Goal: Task Accomplishment & Management: Complete application form

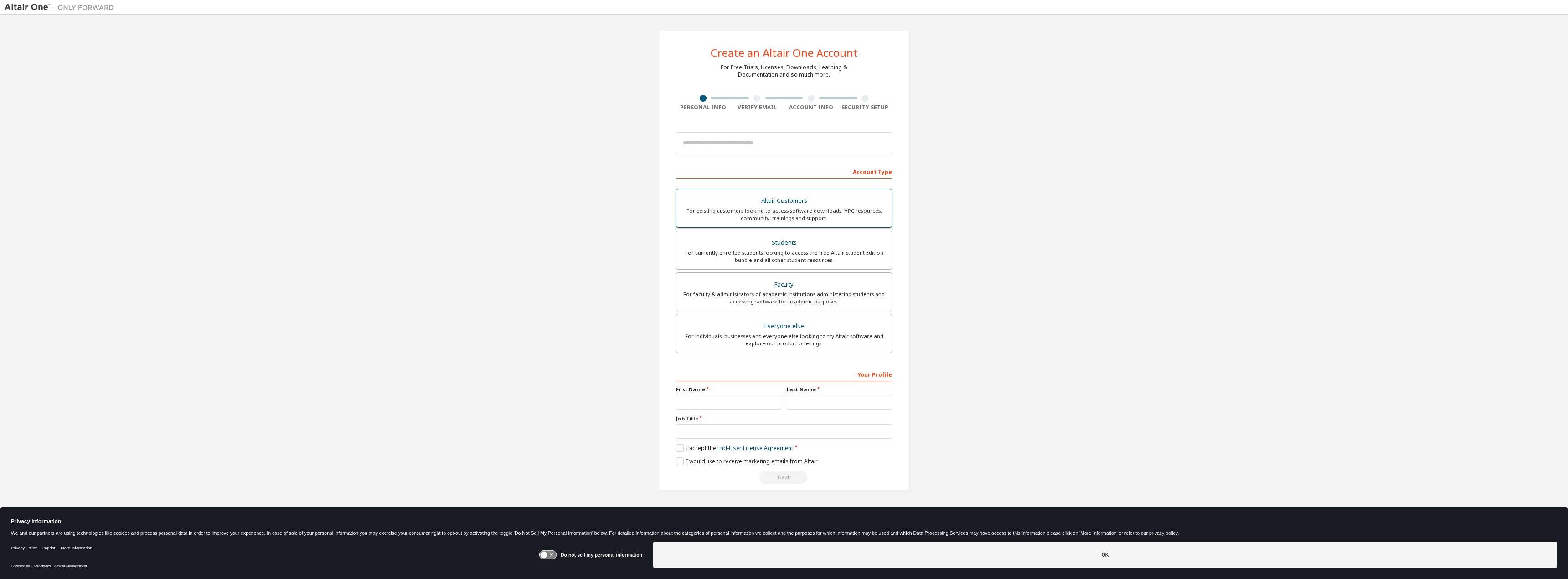
click at [811, 215] on div "For existing customers looking to access software downloads, HPC resources, com…" at bounding box center [783, 215] width 204 height 15
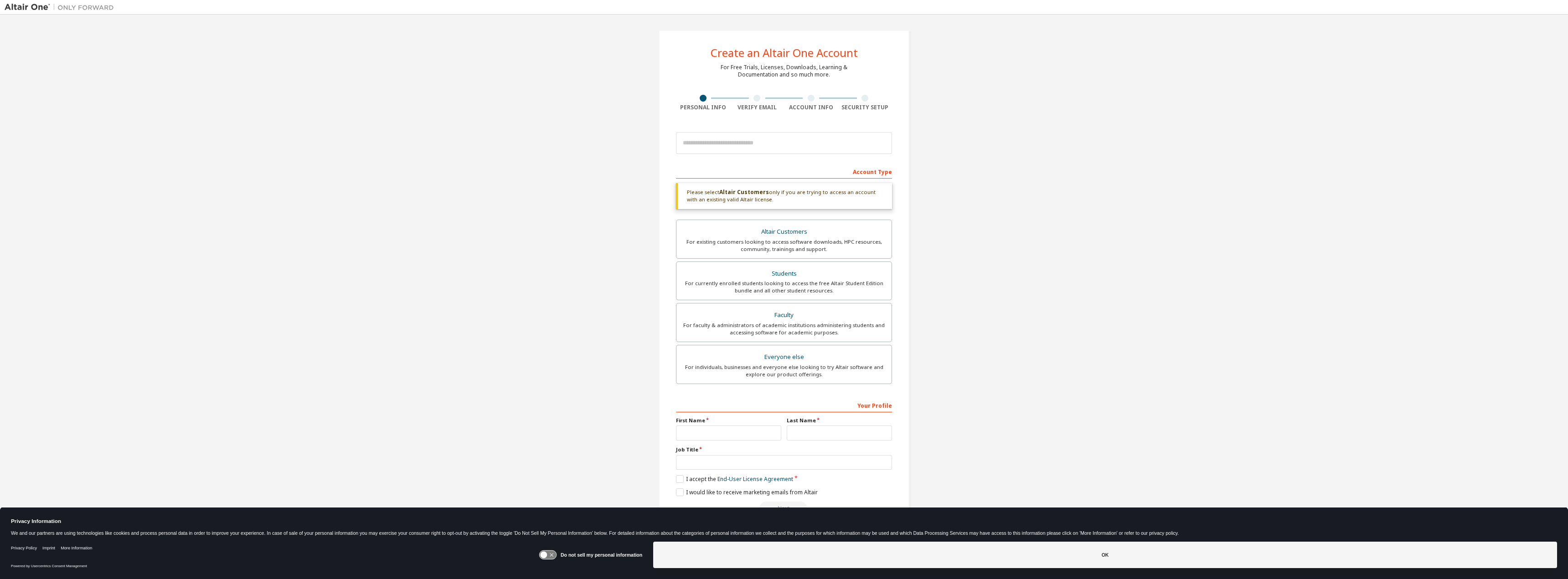
click at [612, 342] on div "Create an Altair One Account For Free Trials, Licenses, Downloads, Learning & D…" at bounding box center [783, 276] width 1559 height 513
drag, startPoint x: 773, startPoint y: 198, endPoint x: 690, endPoint y: 206, distance: 83.4
click at [690, 206] on div "Please select Altair Customers only if you are trying to access an account with…" at bounding box center [784, 196] width 216 height 26
click at [794, 200] on div "Please select Altair Customers only if you are trying to access an account with…" at bounding box center [784, 196] width 216 height 26
drag, startPoint x: 785, startPoint y: 200, endPoint x: 676, endPoint y: 188, distance: 109.7
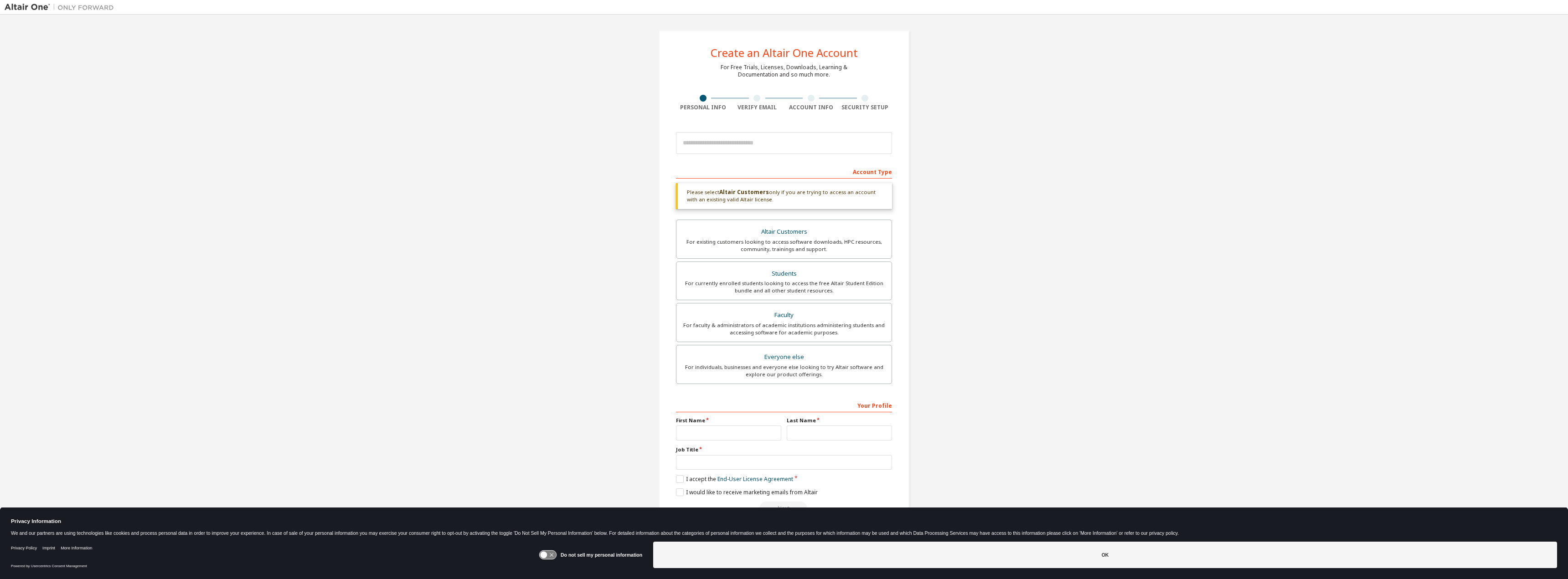
click at [671, 186] on div "Create an Altair One Account For Free Trials, Licenses, Downloads, Learning & D…" at bounding box center [784, 276] width 251 height 491
click at [794, 197] on div "Please select Altair Customers only if you are trying to access an account with…" at bounding box center [784, 196] width 216 height 26
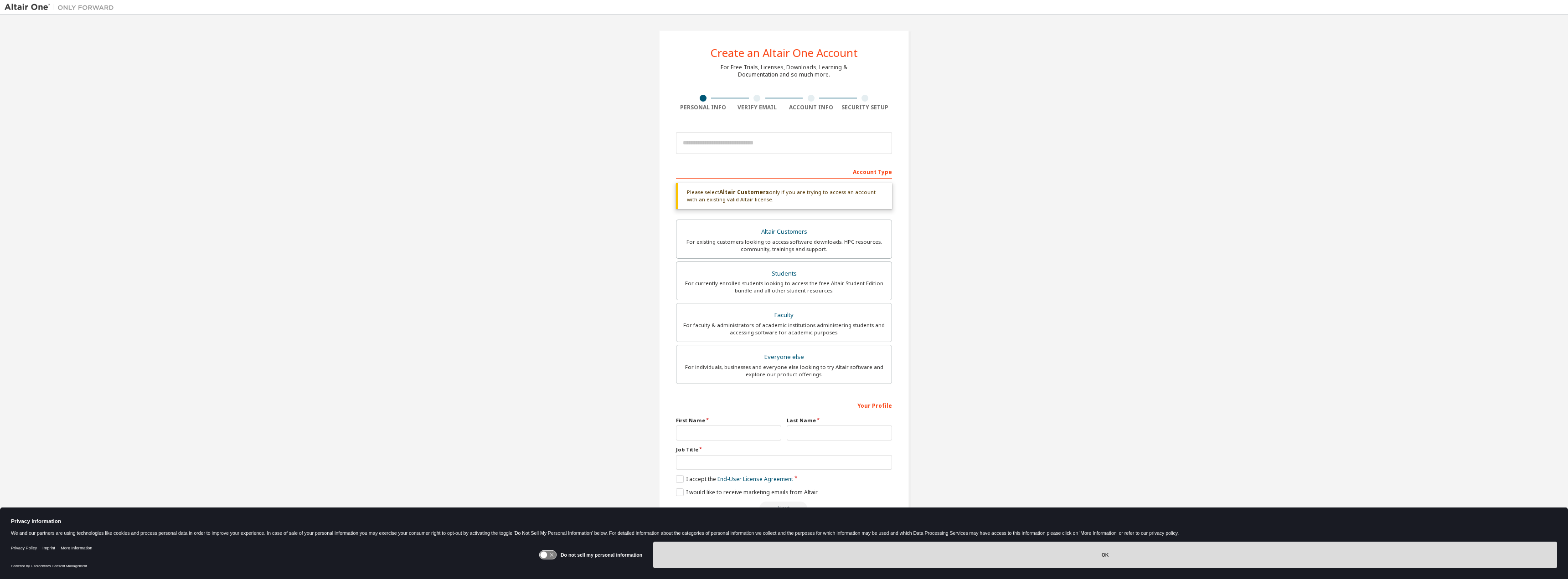
click at [1054, 561] on button "OK" at bounding box center [1105, 554] width 904 height 26
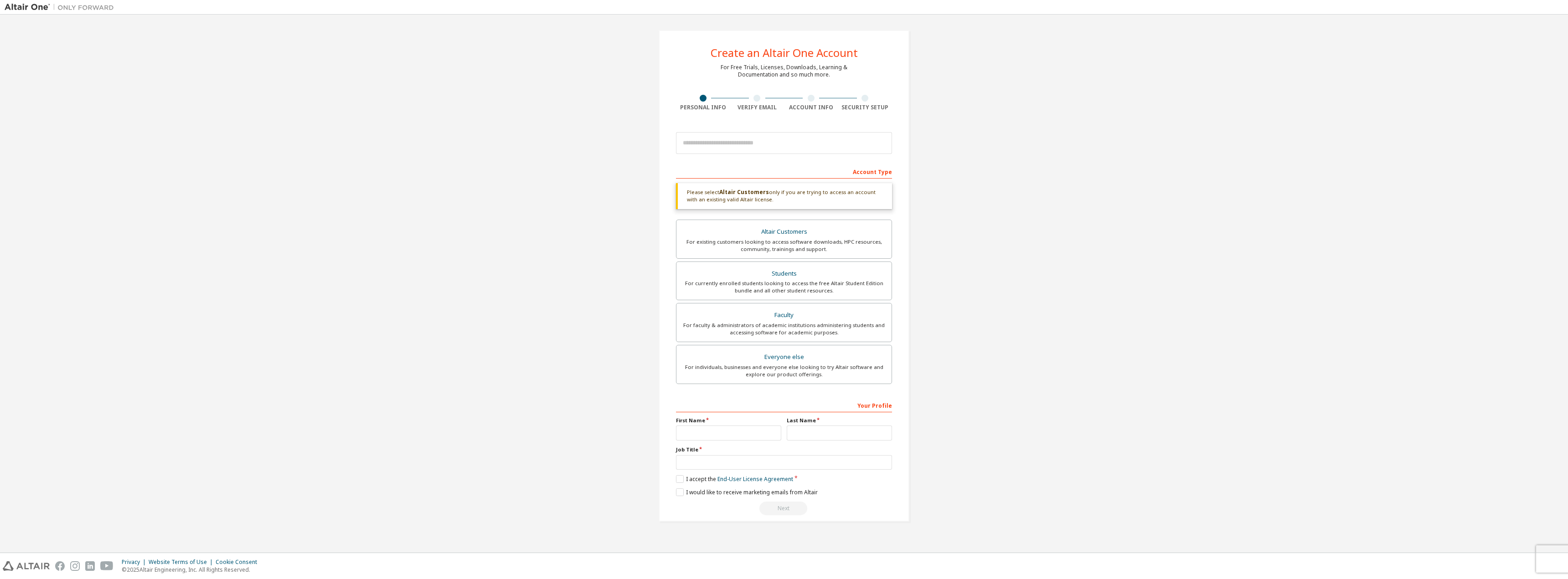
click at [790, 505] on div "Next" at bounding box center [784, 508] width 216 height 13
click at [1029, 438] on div "Create an Altair One Account For Free Trials, Licenses, Downloads, Learning & D…" at bounding box center [783, 276] width 1559 height 513
